Goal: Task Accomplishment & Management: Manage account settings

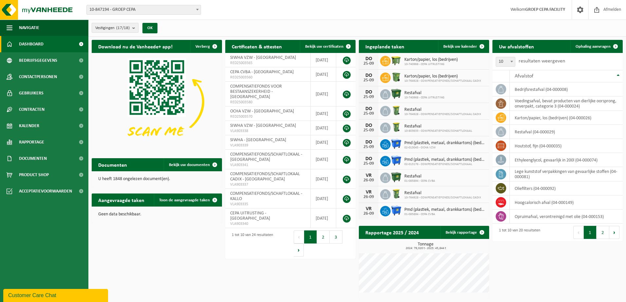
click at [137, 28] on b "submit" at bounding box center [135, 27] width 6 height 9
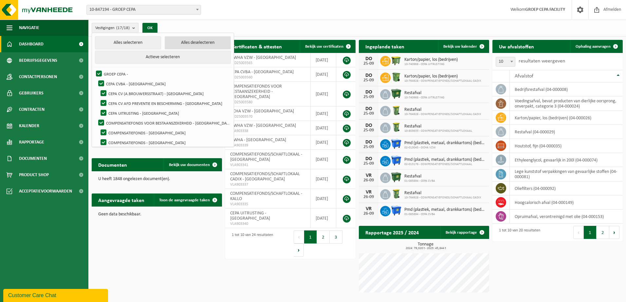
click at [182, 42] on button "Alles deselecteren" at bounding box center [198, 42] width 66 height 13
checkbox input "false"
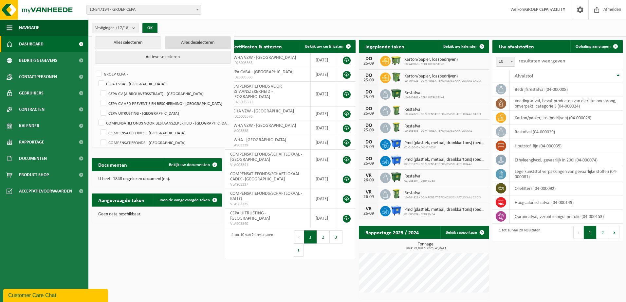
checkbox input "false"
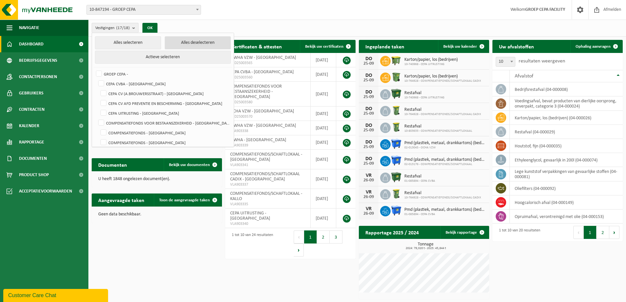
checkbox input "false"
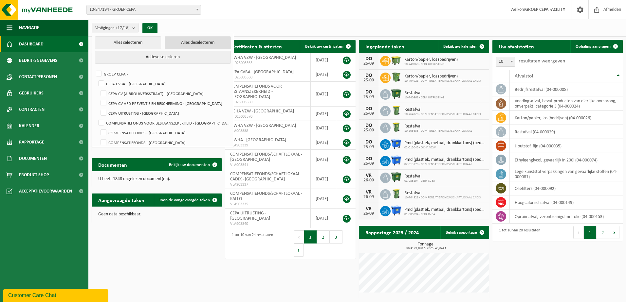
checkbox input "false"
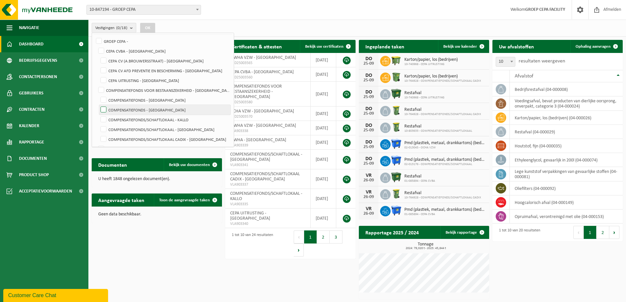
scroll to position [65, 0]
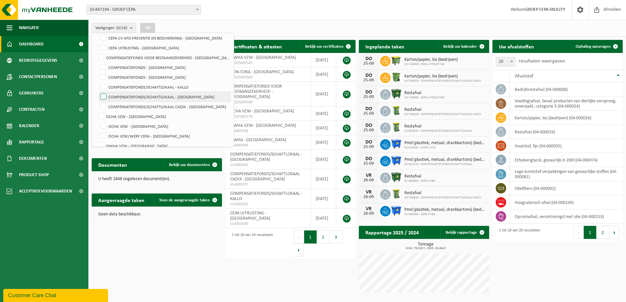
click at [177, 95] on label "COMPENSATIEFONDS/SCHAFTLOKAAL - [GEOGRAPHIC_DATA]" at bounding box center [164, 97] width 131 height 10
click at [98, 92] on input "COMPENSATIEFONDS/SCHAFTLOKAAL - [GEOGRAPHIC_DATA]" at bounding box center [98, 92] width 0 height 0
checkbox input "true"
click at [153, 28] on button "OK" at bounding box center [147, 28] width 15 height 10
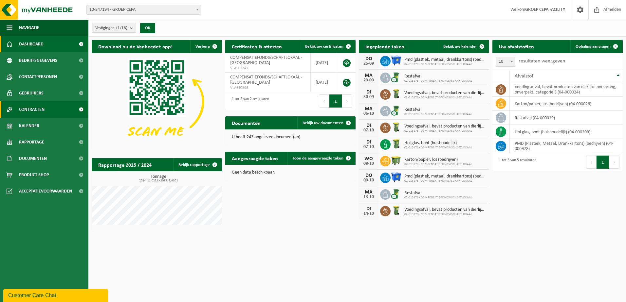
click at [34, 108] on span "Contracten" at bounding box center [32, 109] width 26 height 16
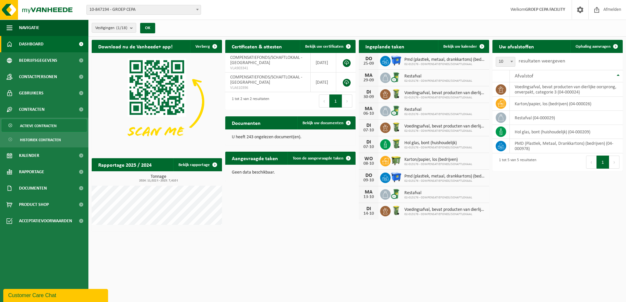
click at [46, 126] on span "Actieve contracten" at bounding box center [38, 126] width 37 height 12
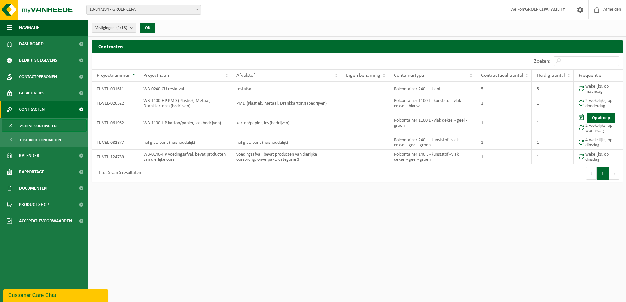
click at [192, 25] on div "Vestigingen (1/18) Alles selecteren Alles deselecteren Actieve selecteren GROEP…" at bounding box center [356, 28] width 537 height 17
click at [134, 27] on b "submit" at bounding box center [133, 27] width 6 height 9
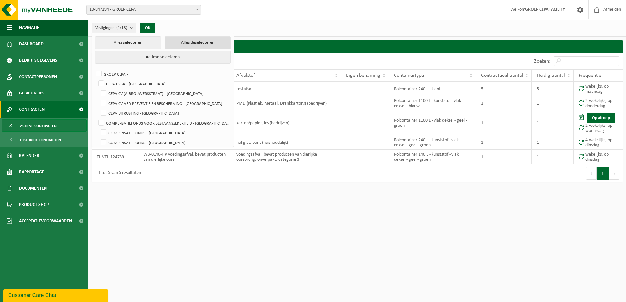
click at [176, 43] on button "Alles deselecteren" at bounding box center [198, 42] width 66 height 13
checkbox input "false"
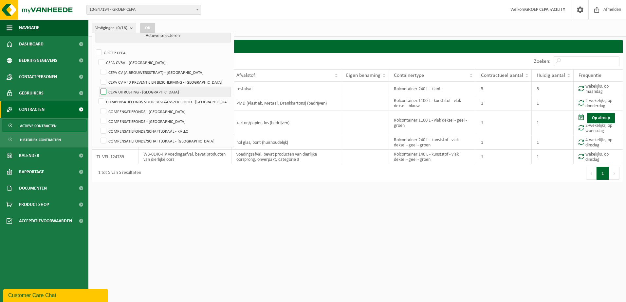
scroll to position [33, 0]
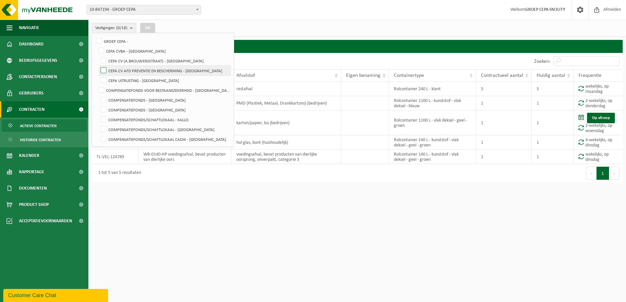
click at [180, 72] on label "CEPA CV AFD PREVENTIE EN BESCHERMING - [GEOGRAPHIC_DATA]" at bounding box center [164, 71] width 131 height 10
click at [98, 66] on input "CEPA CV AFD PREVENTIE EN BESCHERMING - [GEOGRAPHIC_DATA]" at bounding box center [98, 65] width 0 height 0
click at [151, 27] on button "OK" at bounding box center [147, 28] width 15 height 10
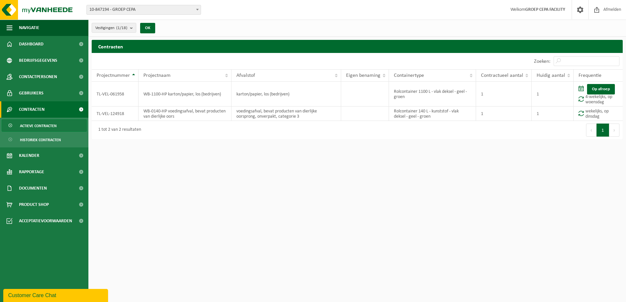
click at [167, 203] on html "Vestiging: 10-847194 - GROEP CEPA 01-085894 - CEPA CVBA - [GEOGRAPHIC_DATA] 10-…" at bounding box center [313, 151] width 626 height 302
click at [134, 29] on b "submit" at bounding box center [133, 27] width 6 height 9
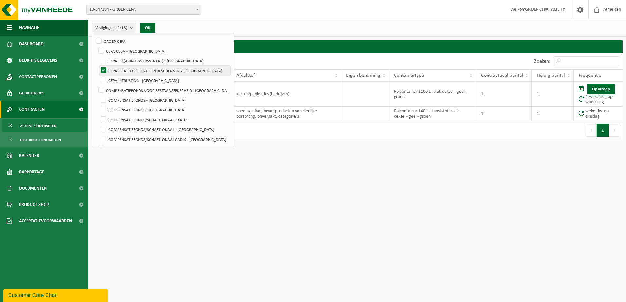
click at [126, 69] on label "CEPA CV AFD PREVENTIE EN BESCHERMING - [GEOGRAPHIC_DATA]" at bounding box center [164, 71] width 131 height 10
click at [98, 66] on input "CEPA CV AFD PREVENTIE EN BESCHERMING - [GEOGRAPHIC_DATA]" at bounding box center [98, 65] width 0 height 0
checkbox input "false"
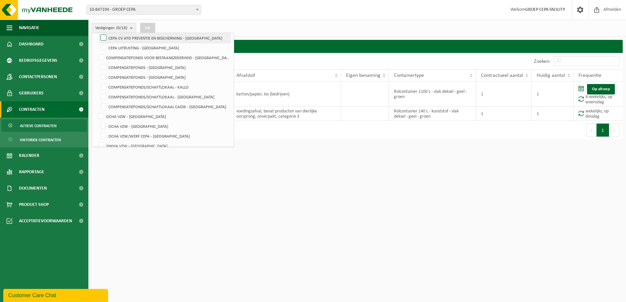
scroll to position [98, 0]
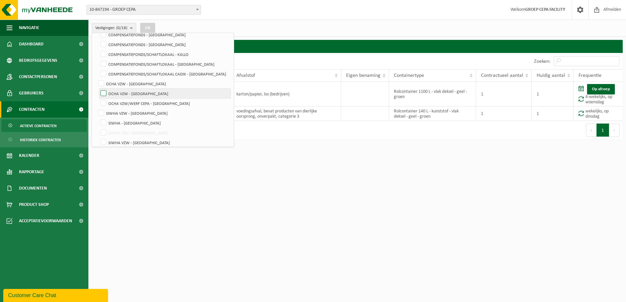
click at [151, 95] on label "OCHA VZW - [GEOGRAPHIC_DATA]" at bounding box center [164, 94] width 131 height 10
click at [98, 89] on input "OCHA VZW - [GEOGRAPHIC_DATA]" at bounding box center [98, 88] width 0 height 0
checkbox input "true"
click at [147, 29] on button "OK" at bounding box center [147, 28] width 15 height 10
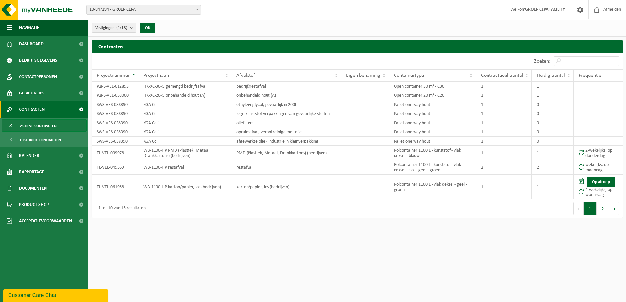
click at [151, 256] on html "Vestiging: 10-847194 - GROEP CEPA 01-085894 - CEPA CVBA - [GEOGRAPHIC_DATA] 10-…" at bounding box center [313, 151] width 626 height 302
click at [600, 207] on button "2" at bounding box center [602, 208] width 13 height 13
